Goal: Book appointment/travel/reservation

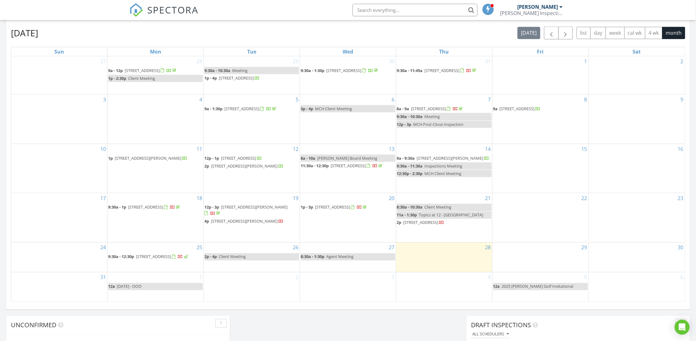
scroll to position [281, 0]
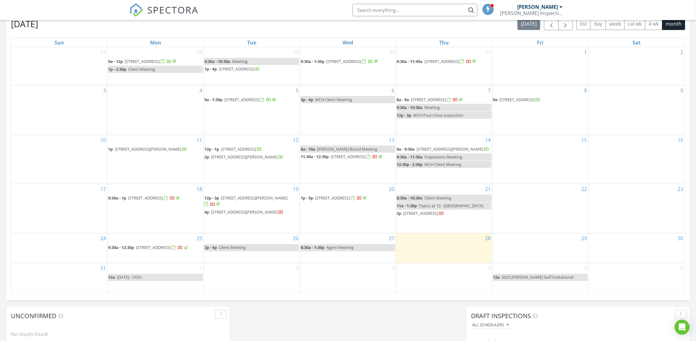
click at [268, 325] on div "Today Tori Amato No results found New Inspection New Quote Map + − Leaflet | © …" at bounding box center [348, 84] width 696 height 569
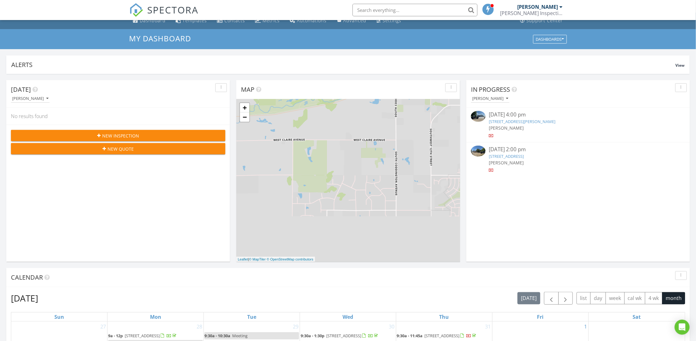
scroll to position [0, 0]
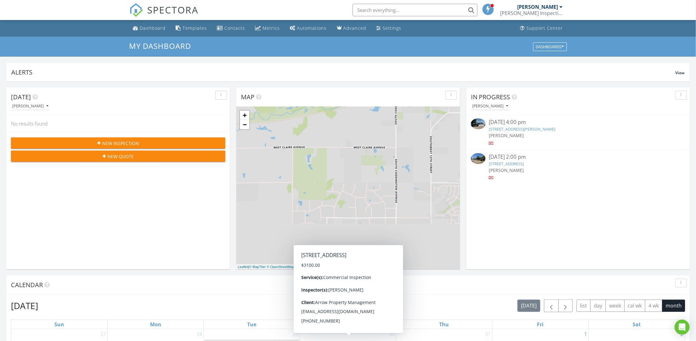
click at [167, 230] on div "Today Tori Amato No results found New Inspection New Quote" at bounding box center [118, 178] width 224 height 181
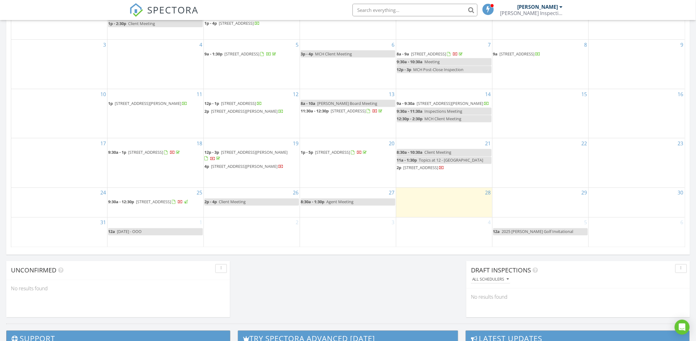
scroll to position [328, 0]
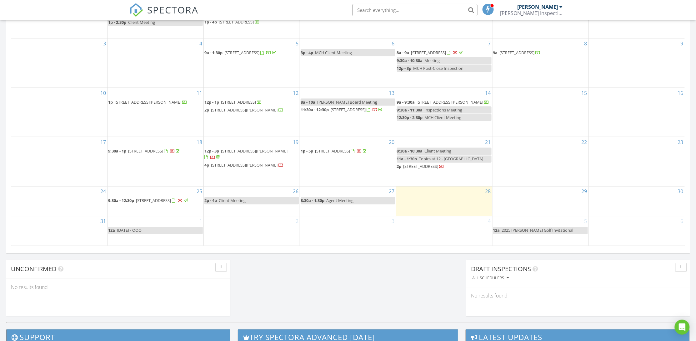
click at [348, 235] on div "3" at bounding box center [348, 230] width 96 height 29
click at [343, 219] on link "Event" at bounding box center [347, 218] width 32 height 10
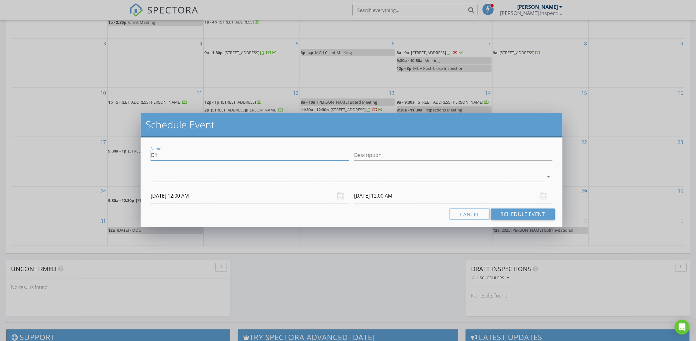
drag, startPoint x: 163, startPoint y: 155, endPoint x: 129, endPoint y: 159, distance: 34.7
click at [127, 158] on div "Schedule Event Name Off Description arrow_drop_down 09/03/2025 12:00 AM 09/04/2…" at bounding box center [348, 170] width 696 height 341
click at [187, 155] on input "Epp Concrete meeting at Howard's" at bounding box center [250, 155] width 199 height 10
type input "Epp Concrete Meeting at Howard's"
click at [199, 175] on div at bounding box center [347, 176] width 393 height 10
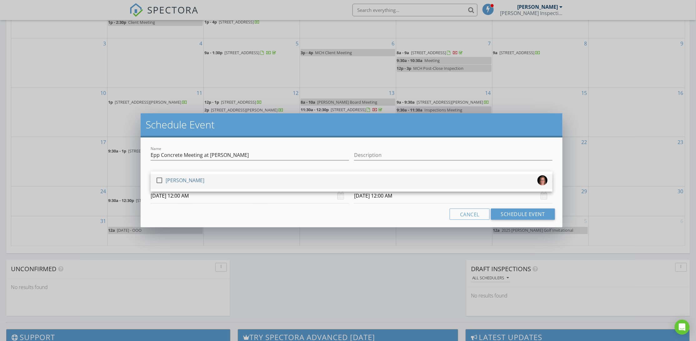
click at [161, 179] on div at bounding box center [159, 180] width 11 height 11
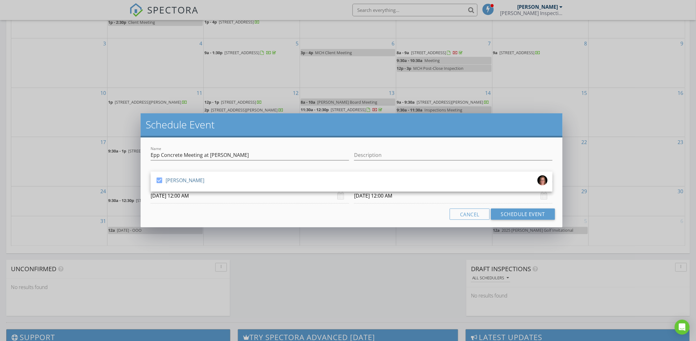
click at [186, 198] on input "09/03/2025 12:00 AM" at bounding box center [250, 195] width 199 height 15
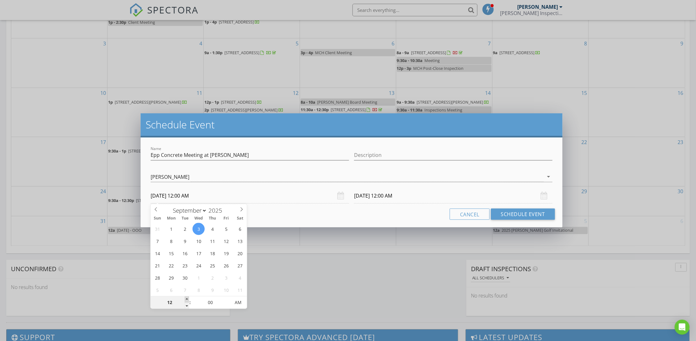
type input "01"
type input "09/03/2025 1:00 AM"
click at [185, 299] on span at bounding box center [187, 299] width 4 height 6
type input "02"
type input "09/03/2025 2:00 AM"
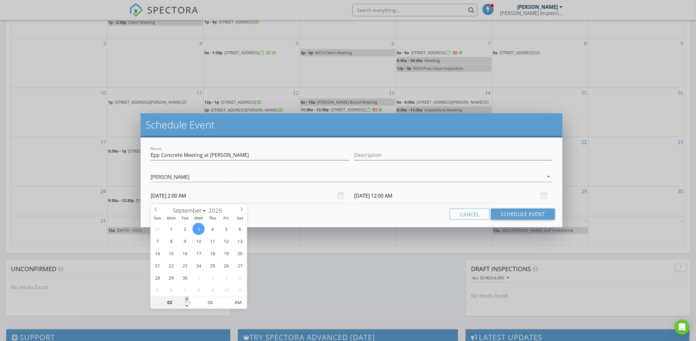
click at [185, 299] on span at bounding box center [187, 299] width 4 height 6
type input "03"
type input "09/03/2025 3:00 AM"
click at [185, 298] on span at bounding box center [187, 299] width 4 height 6
type input "04"
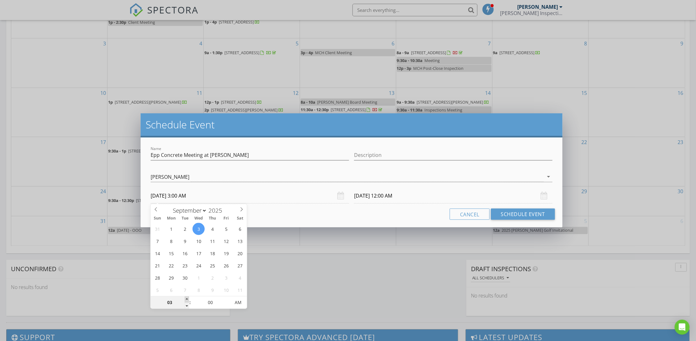
type input "09/03/2025 4:00 AM"
click at [185, 298] on span at bounding box center [187, 299] width 4 height 6
type input "05"
type input "09/03/2025 5:00 AM"
click at [185, 297] on span at bounding box center [187, 299] width 4 height 6
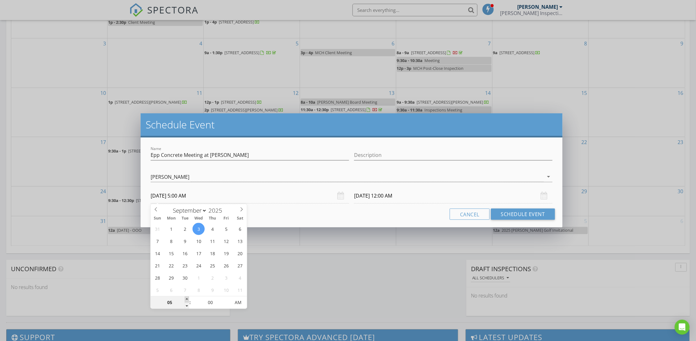
type input "09/04/2025 5:00 AM"
type input "06"
type input "09/03/2025 6:00 AM"
click at [185, 297] on span at bounding box center [187, 299] width 4 height 6
type input "09/04/2025 6:00 AM"
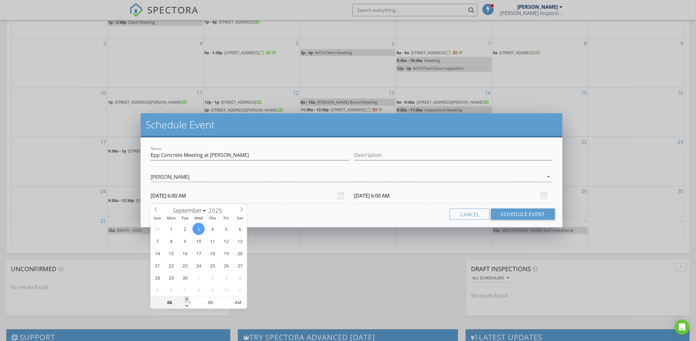
type input "07"
type input "09/03/2025 7:00 AM"
click at [185, 297] on span at bounding box center [187, 299] width 4 height 6
type input "08"
type input "09/03/2025 8:00 AM"
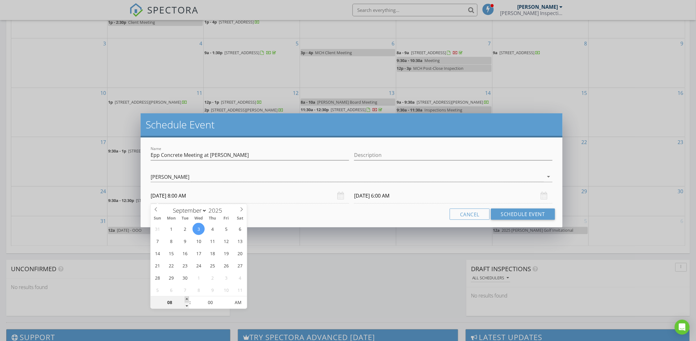
click at [185, 297] on span at bounding box center [187, 299] width 4 height 6
type input "09/04/2025 8:00 AM"
type input "05"
type input "09/03/2025 8:05 AM"
click at [226, 298] on span at bounding box center [227, 299] width 4 height 6
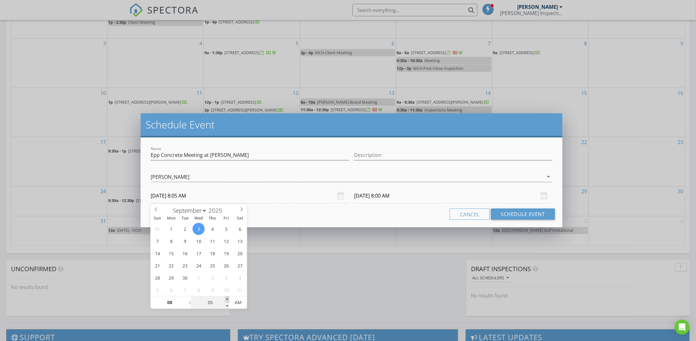
type input "10"
type input "09/03/2025 8:10 AM"
click at [226, 298] on span at bounding box center [227, 299] width 4 height 6
type input "15"
type input "09/03/2025 8:15 AM"
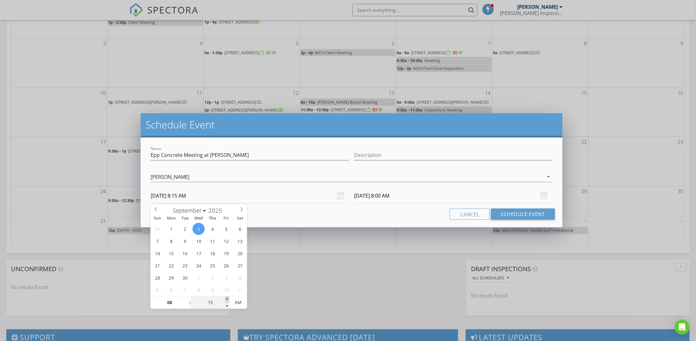
click at [226, 298] on span at bounding box center [227, 299] width 4 height 6
type input "20"
type input "09/03/2025 8:20 AM"
click at [226, 298] on span at bounding box center [227, 299] width 4 height 6
type input "09/04/2025 8:20 AM"
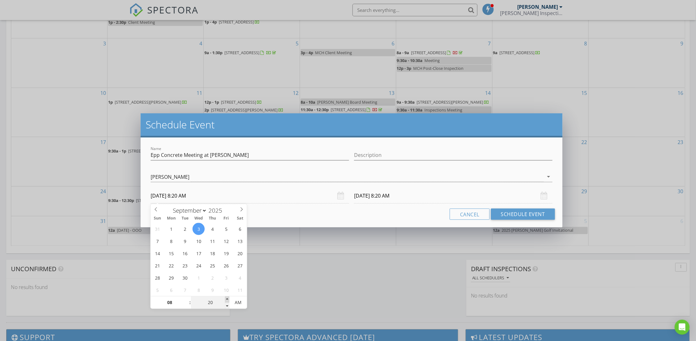
type input "25"
type input "09/03/2025 8:25 AM"
click at [226, 298] on span at bounding box center [227, 299] width 4 height 6
type input "09/04/2025 8:25 AM"
type input "30"
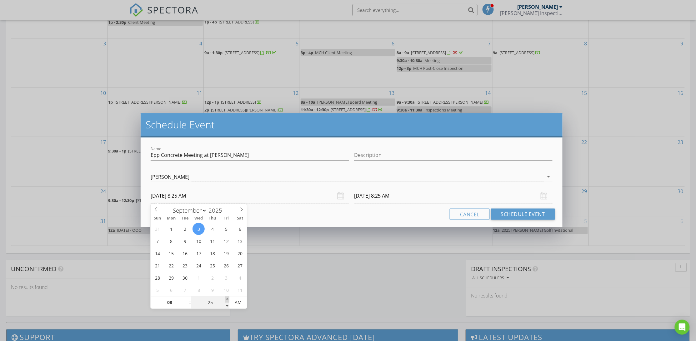
type input "09/03/2025 8:30 AM"
click at [226, 298] on span at bounding box center [227, 299] width 4 height 6
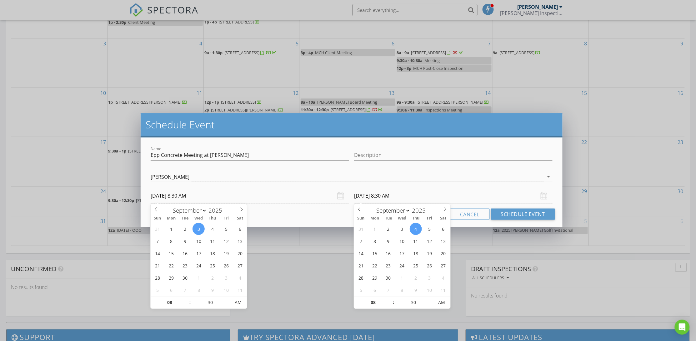
click at [370, 199] on input "09/04/2025 8:30 AM" at bounding box center [453, 195] width 199 height 15
type input "09/03/2025 8:30 AM"
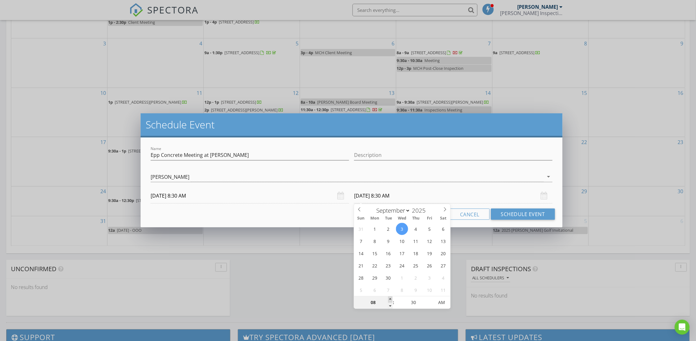
type input "09"
type input "09/03/2025 9:30 AM"
click at [391, 298] on span at bounding box center [390, 299] width 4 height 6
type input "10"
type input "09/03/2025 10:30 AM"
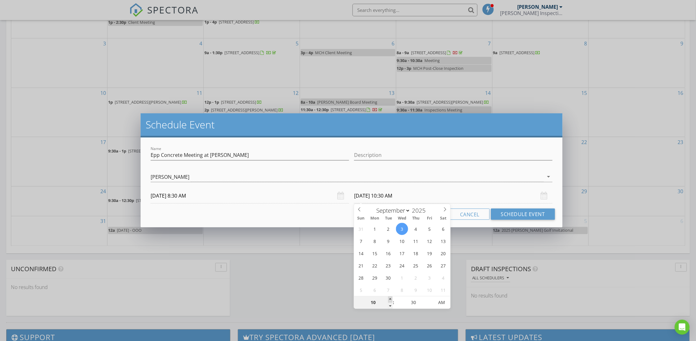
click at [391, 298] on span at bounding box center [390, 299] width 4 height 6
type input "11"
type input "09/03/2025 11:30 AM"
click at [389, 298] on span at bounding box center [390, 299] width 4 height 6
type input "25"
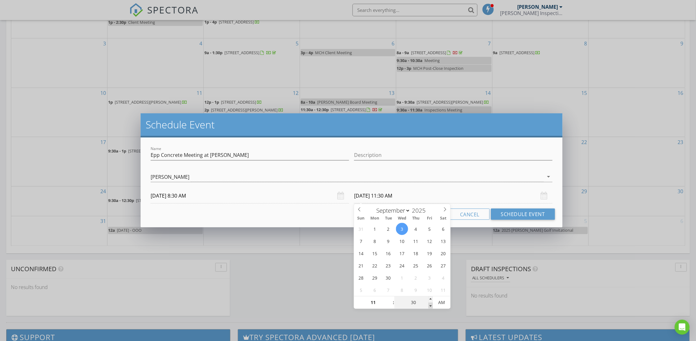
type input "09/03/2025 11:25 AM"
click at [431, 306] on span at bounding box center [431, 305] width 4 height 6
type input "20"
type input "09/03/2025 11:20 AM"
click at [431, 306] on span at bounding box center [431, 305] width 4 height 6
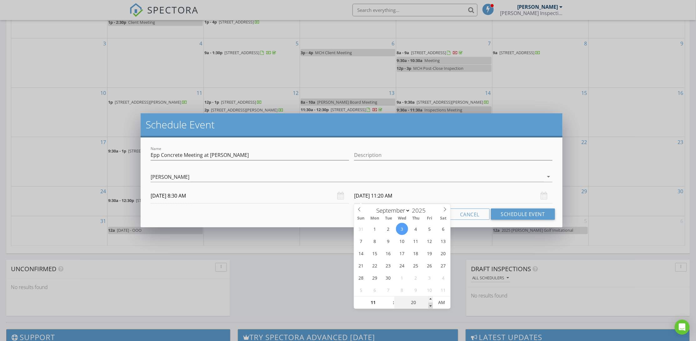
type input "15"
type input "09/03/2025 11:15 AM"
click at [431, 306] on span at bounding box center [431, 305] width 4 height 6
type input "10"
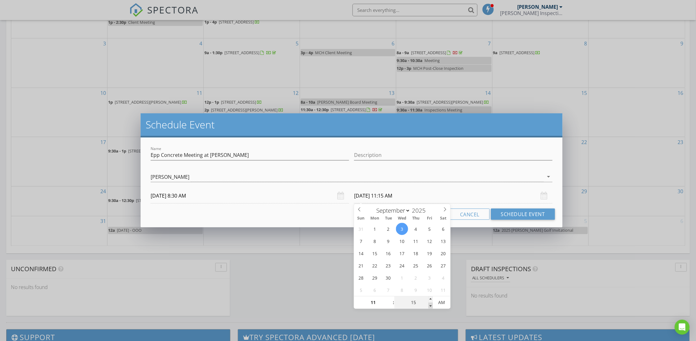
type input "09/03/2025 11:10 AM"
type input "05"
type input "09/03/2025 11:05 AM"
click at [431, 306] on span at bounding box center [431, 305] width 4 height 6
type input "00"
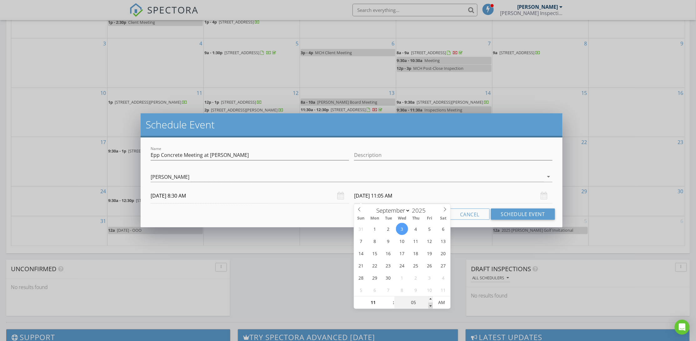
type input "09/03/2025 11:00 AM"
click at [431, 306] on span at bounding box center [431, 305] width 4 height 6
click at [539, 215] on button "Schedule Event" at bounding box center [523, 213] width 64 height 11
